Goal: Information Seeking & Learning: Learn about a topic

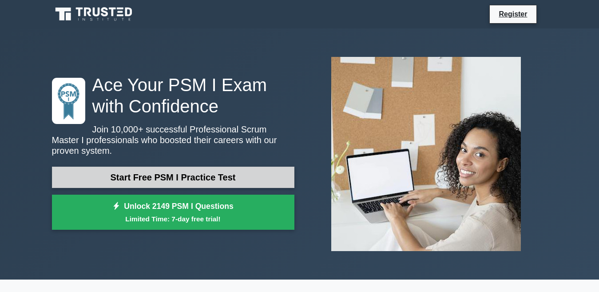
click at [170, 173] on link "Start Free PSM I Practice Test" at bounding box center [173, 177] width 243 height 21
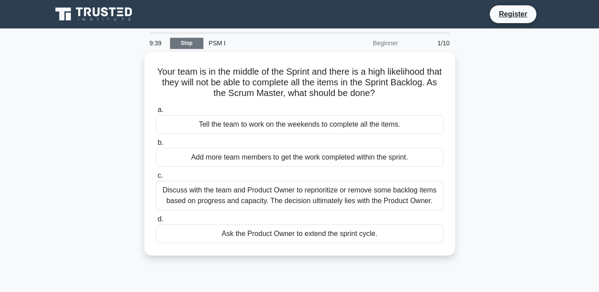
click at [186, 43] on link "Stop" at bounding box center [186, 43] width 33 height 11
